Goal: Navigation & Orientation: Understand site structure

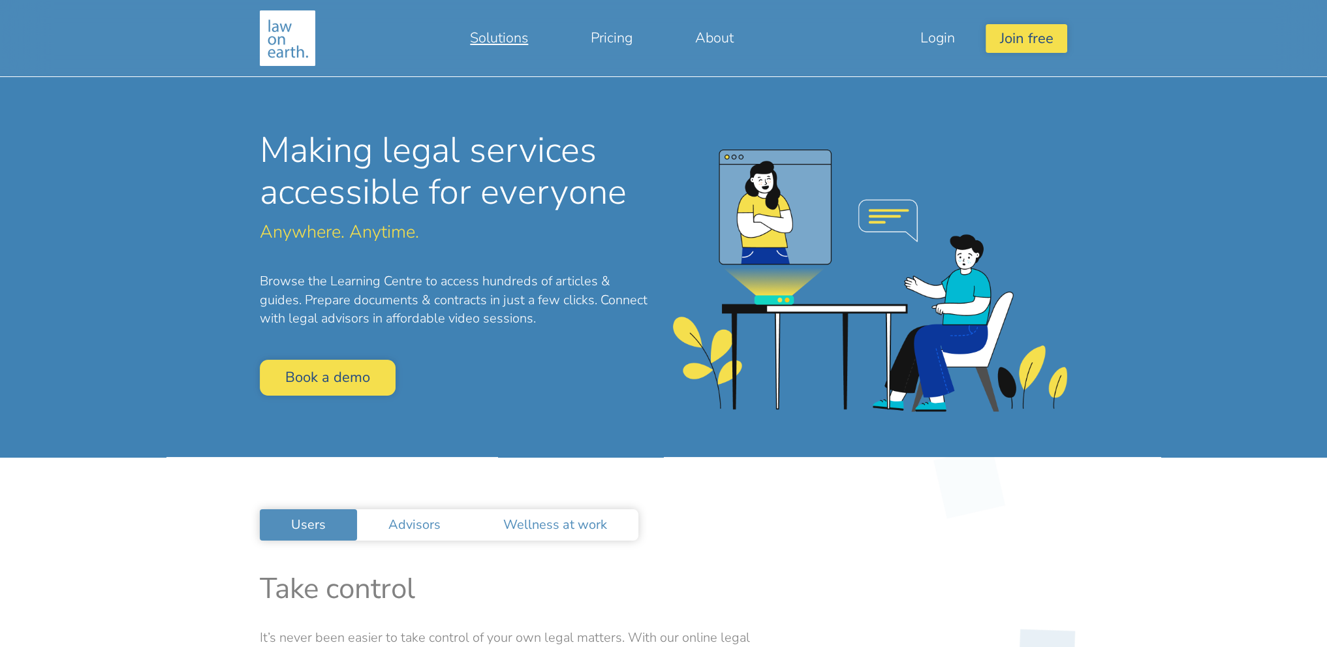
click at [475, 32] on link "Solutions" at bounding box center [499, 37] width 121 height 31
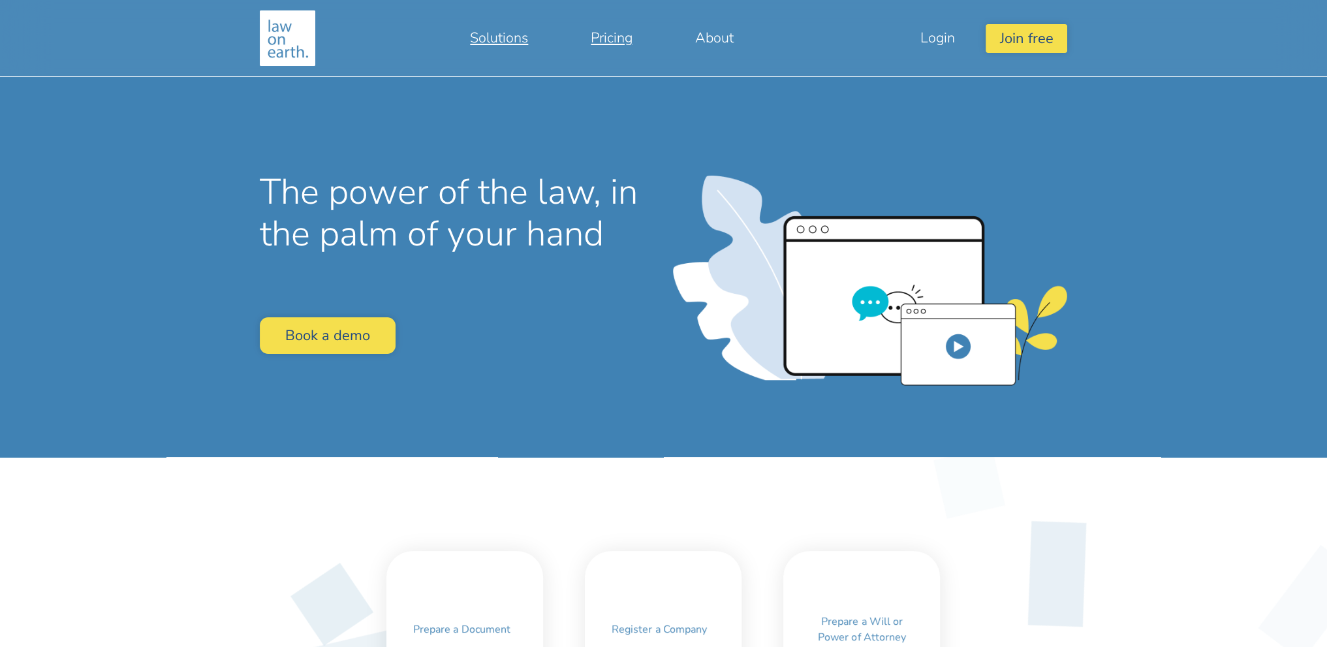
click at [609, 38] on link "Pricing" at bounding box center [612, 37] width 104 height 31
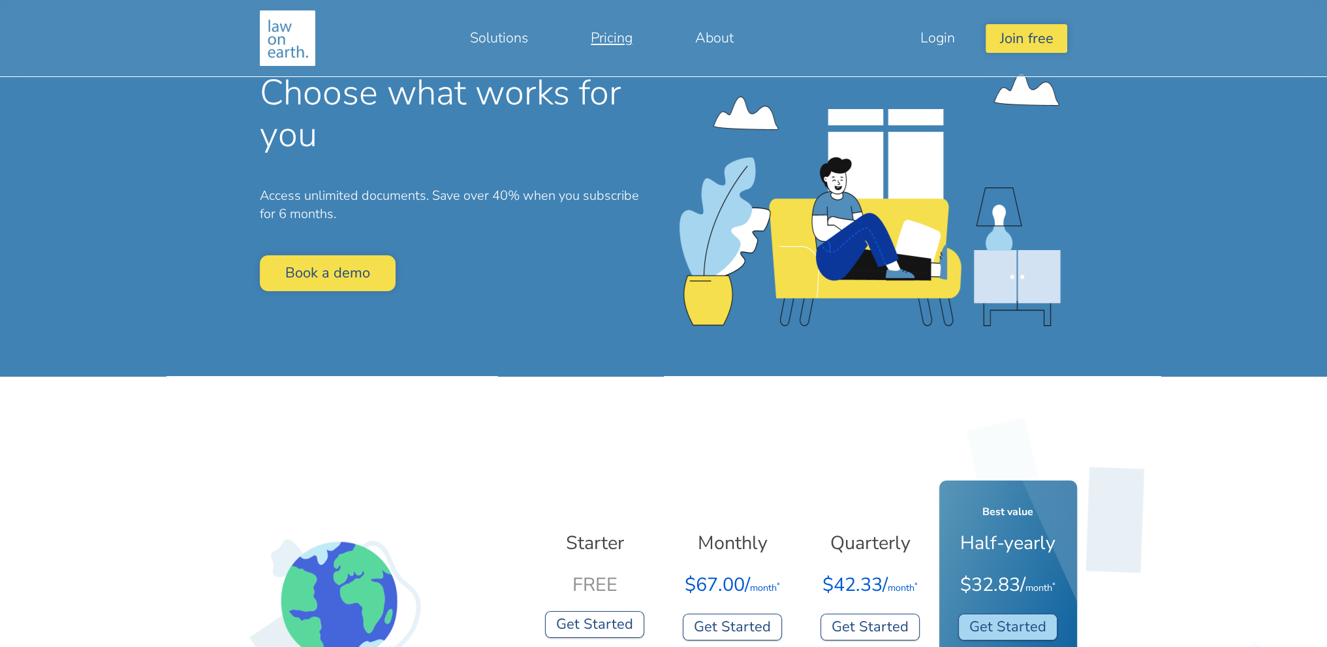
scroll to position [65, 0]
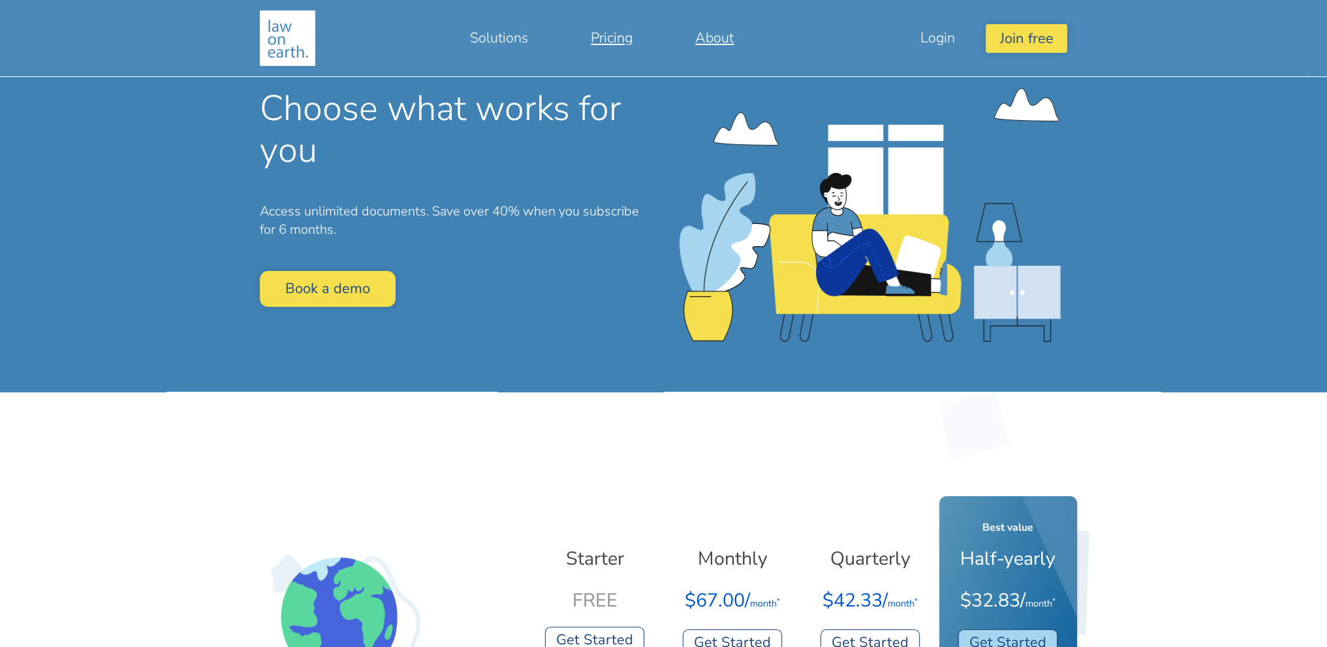
click at [712, 24] on link "About" at bounding box center [714, 37] width 101 height 31
